Goal: Information Seeking & Learning: Understand process/instructions

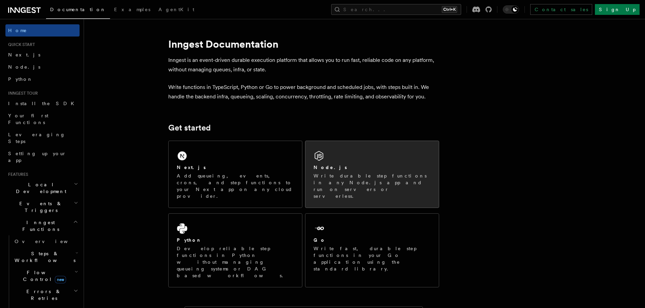
click at [354, 179] on p "Write durable step functions in any Node.js app and run on servers or serverles…" at bounding box center [371, 186] width 117 height 27
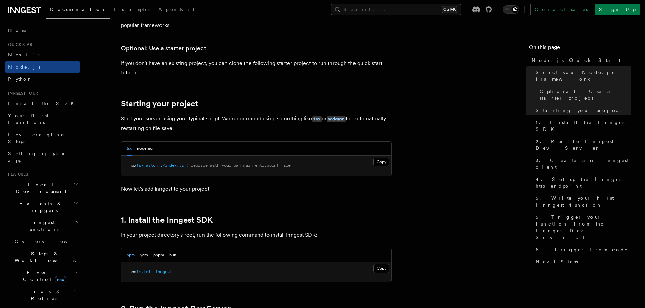
scroll to position [372, 0]
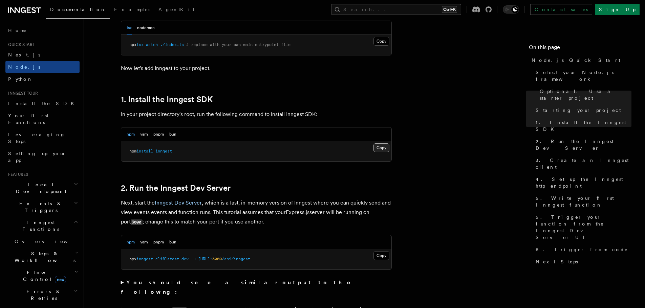
click at [382, 149] on button "Copy Copied" at bounding box center [381, 148] width 16 height 9
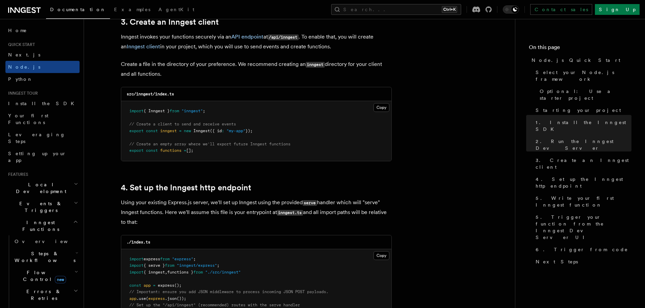
scroll to position [914, 0]
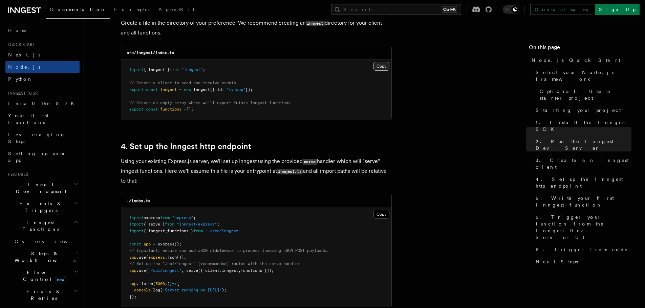
click at [383, 63] on button "Copy Copied" at bounding box center [381, 66] width 16 height 9
drag, startPoint x: 235, startPoint y: 222, endPoint x: 126, endPoint y: 226, distance: 108.4
click at [126, 226] on pre "import express from "express" ; import { serve } from "inngest/express" ; impor…" at bounding box center [256, 258] width 270 height 100
copy span "import { serve } from "inngest/express" ;"
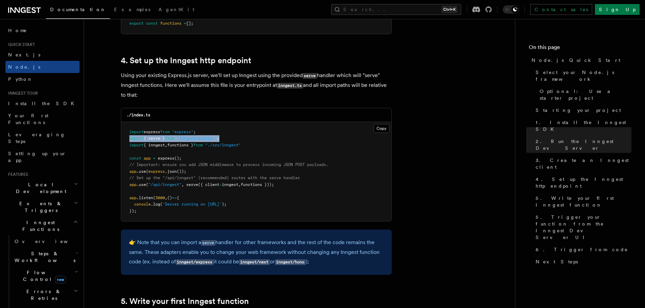
scroll to position [1015, 0]
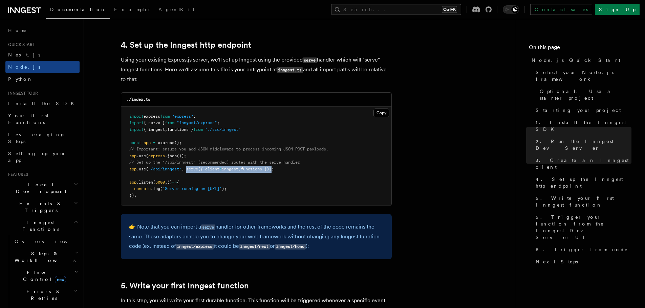
drag, startPoint x: 187, startPoint y: 169, endPoint x: 277, endPoint y: 169, distance: 90.4
click at [274, 169] on span "app .use ( "/api/inngest" , serve ({ client : inngest , functions }));" at bounding box center [201, 169] width 145 height 5
copy span "serve ({ client : inngest , functions })"
